Goal: Information Seeking & Learning: Learn about a topic

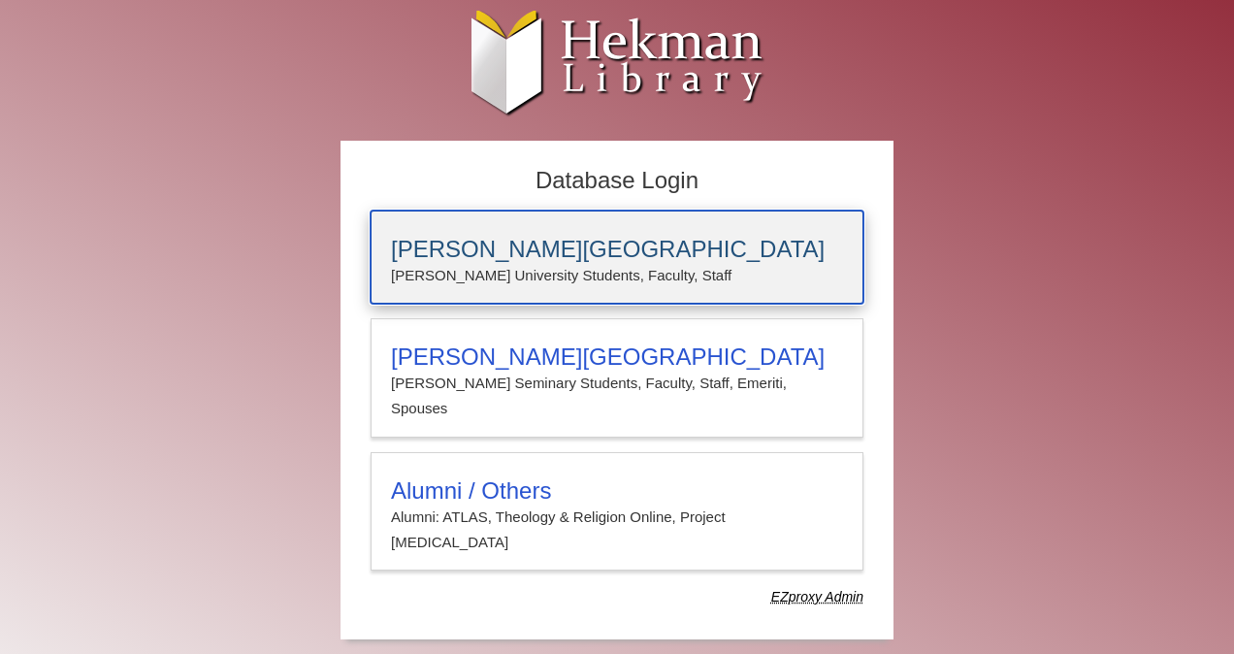
click at [512, 266] on p "[PERSON_NAME] University Students, Faculty, Staff" at bounding box center [617, 275] width 452 height 25
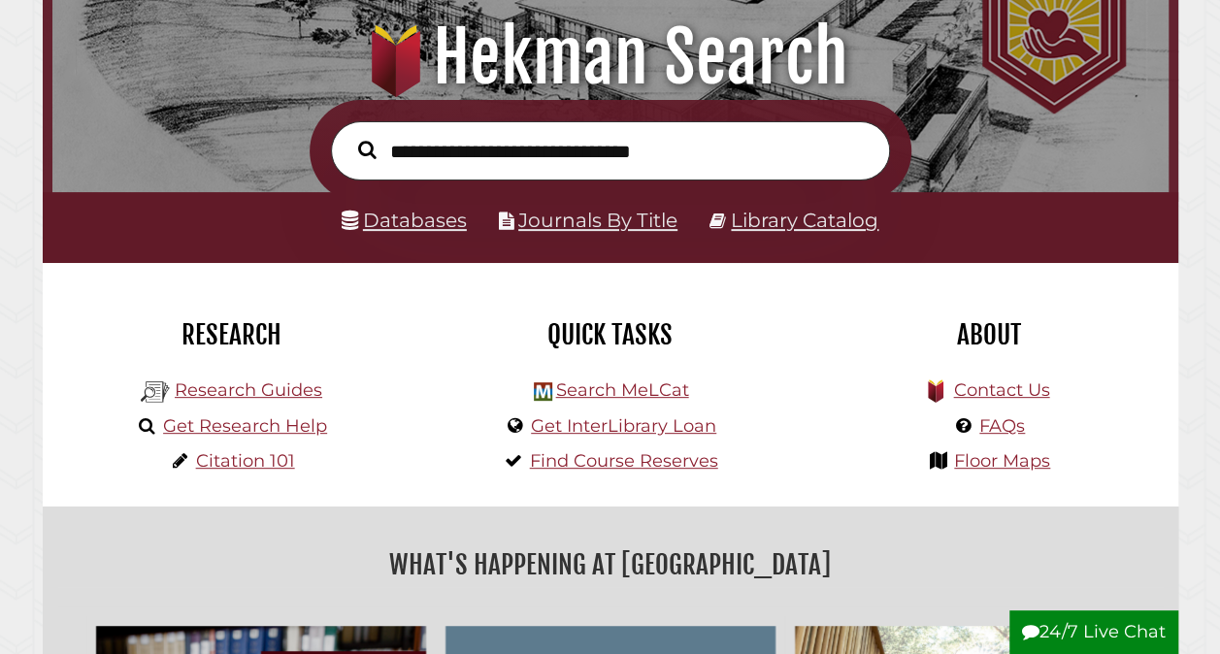
scroll to position [246, 0]
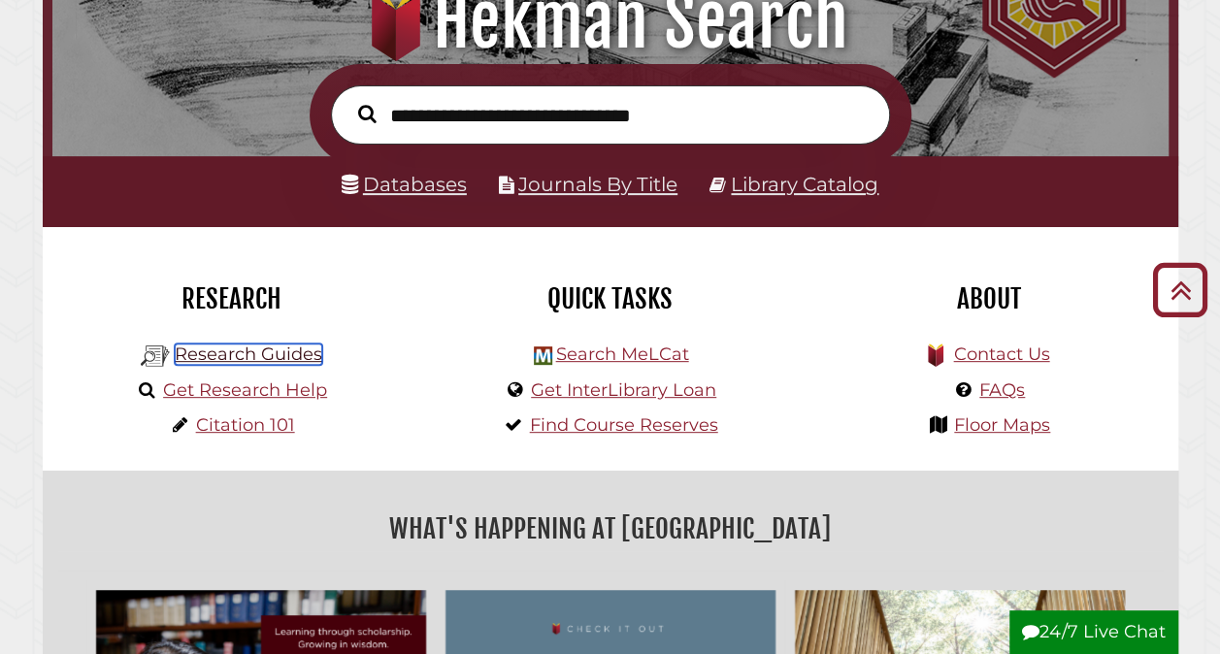
click at [258, 356] on link "Research Guides" at bounding box center [249, 354] width 148 height 21
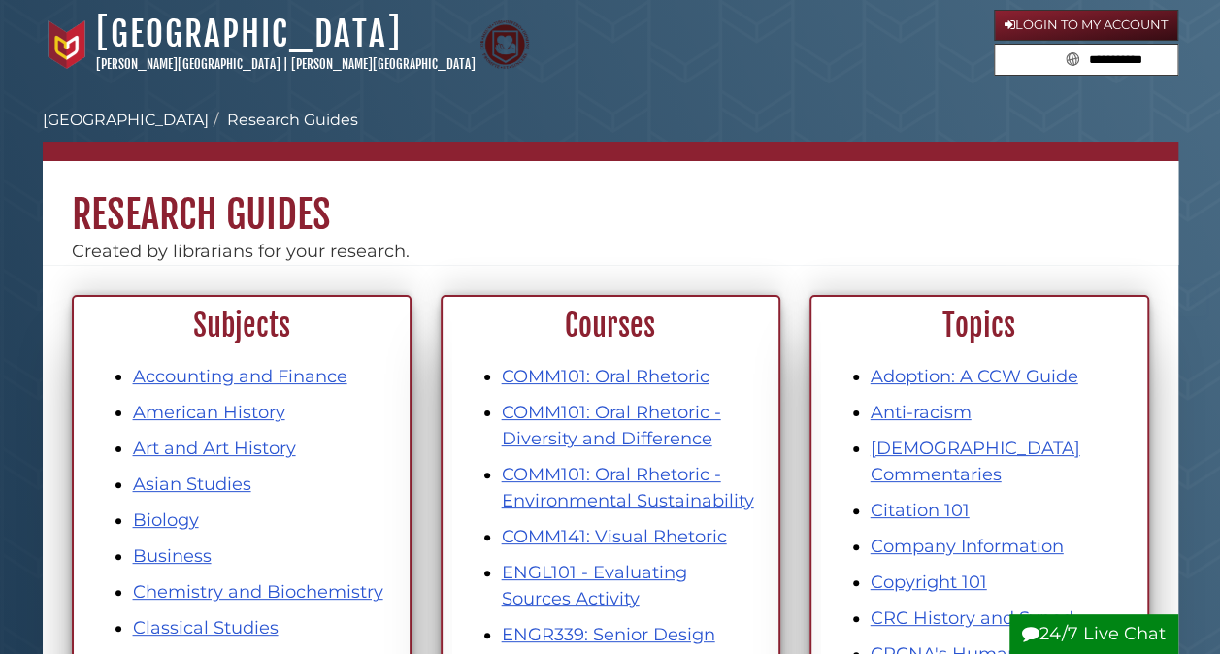
scroll to position [623, 0]
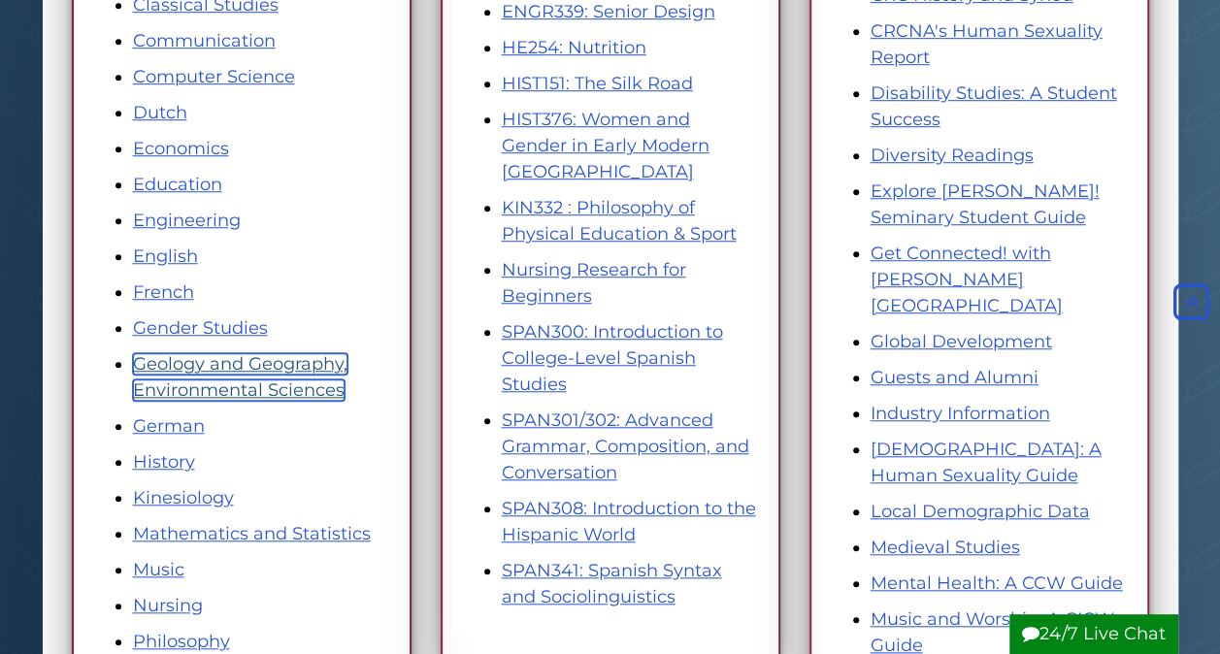
click at [192, 388] on link "Geology and Geography, Environmental Sciences" at bounding box center [240, 377] width 214 height 48
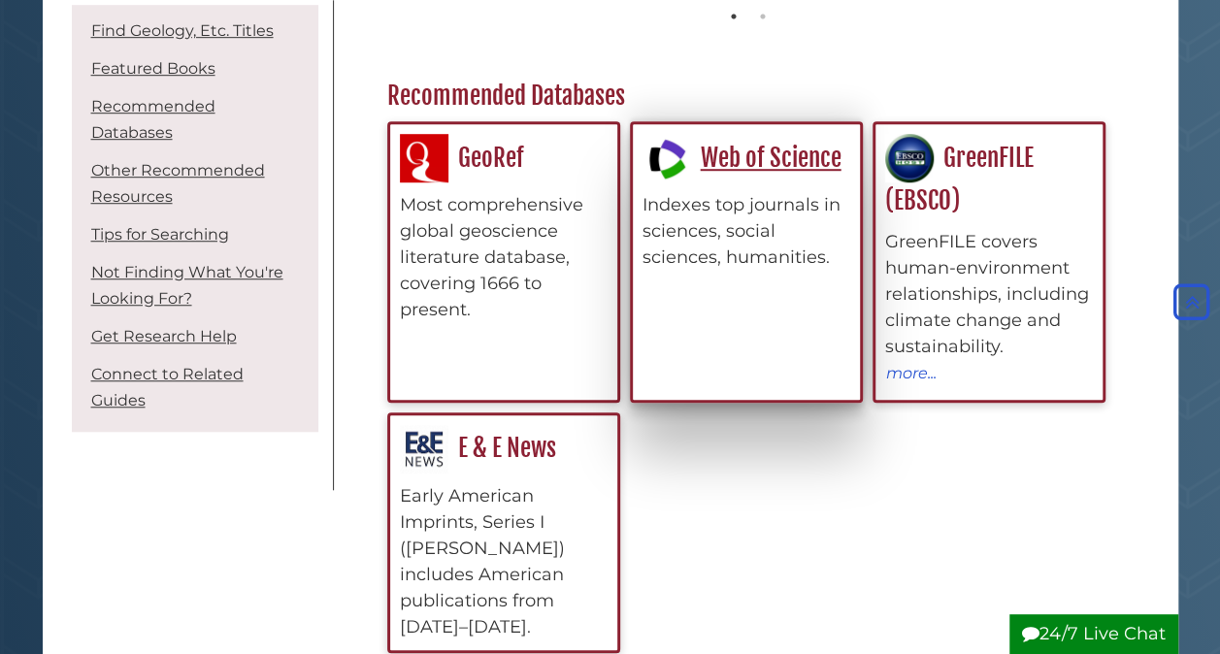
scroll to position [609, 0]
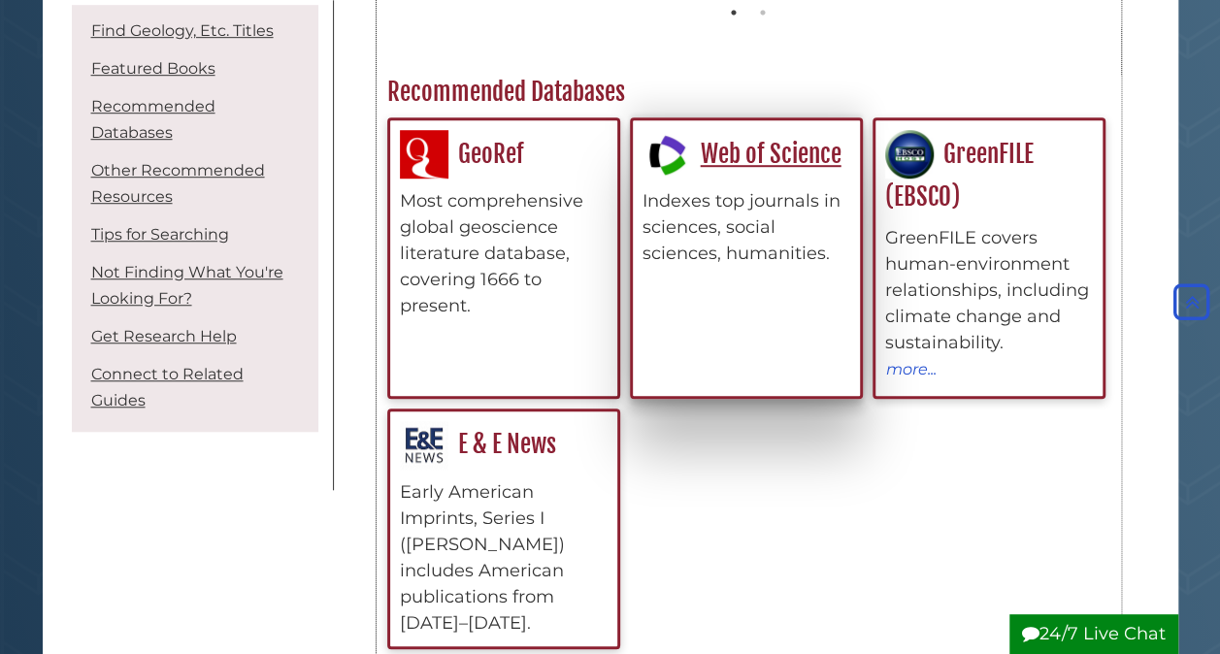
click at [754, 168] on div "Web of Science Indexes top journals in sciences, social sciences, humanities." at bounding box center [746, 198] width 208 height 137
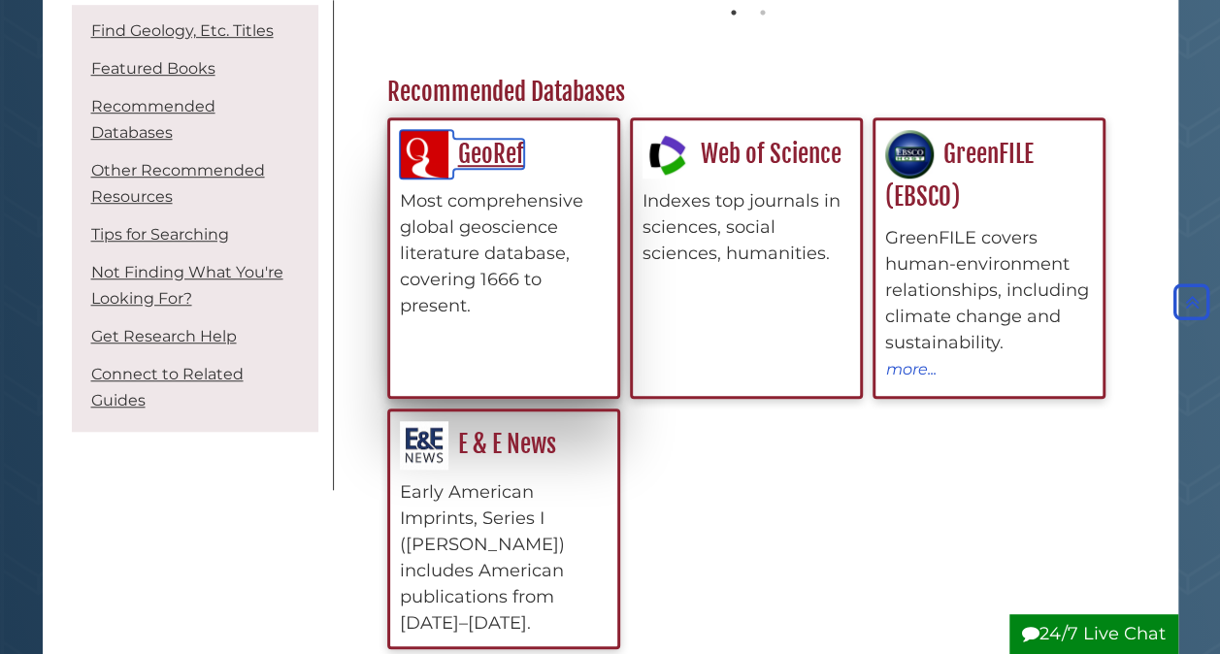
click at [498, 157] on link "GeoRef" at bounding box center [462, 154] width 124 height 30
